Goal: Task Accomplishment & Management: Manage account settings

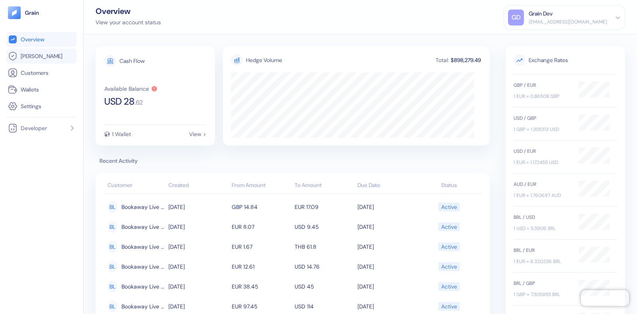
click at [31, 54] on span "[PERSON_NAME]" at bounding box center [42, 56] width 42 height 8
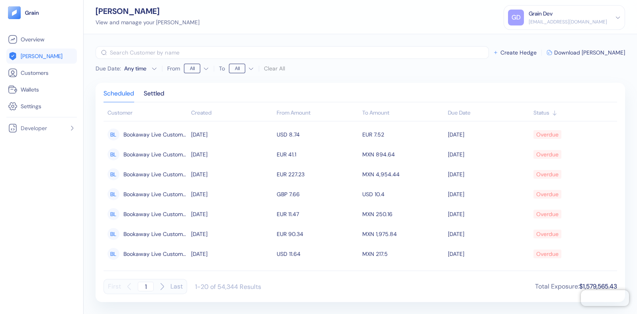
click at [563, 22] on div "[EMAIL_ADDRESS][DOMAIN_NAME]" at bounding box center [567, 21] width 78 height 7
click at [540, 38] on div "Sign Out" at bounding box center [529, 39] width 22 height 8
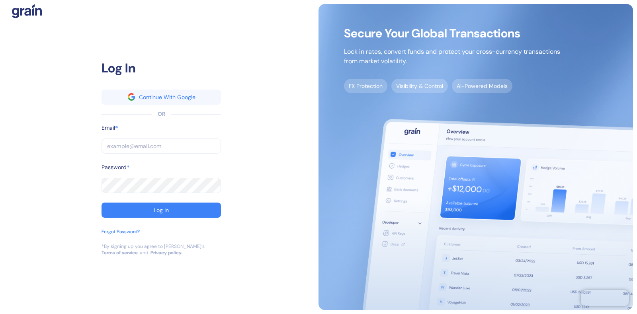
click at [121, 143] on input "text" at bounding box center [160, 145] width 119 height 15
type input "[EMAIL_ADDRESS][DOMAIN_NAME]"
